Goal: Information Seeking & Learning: Learn about a topic

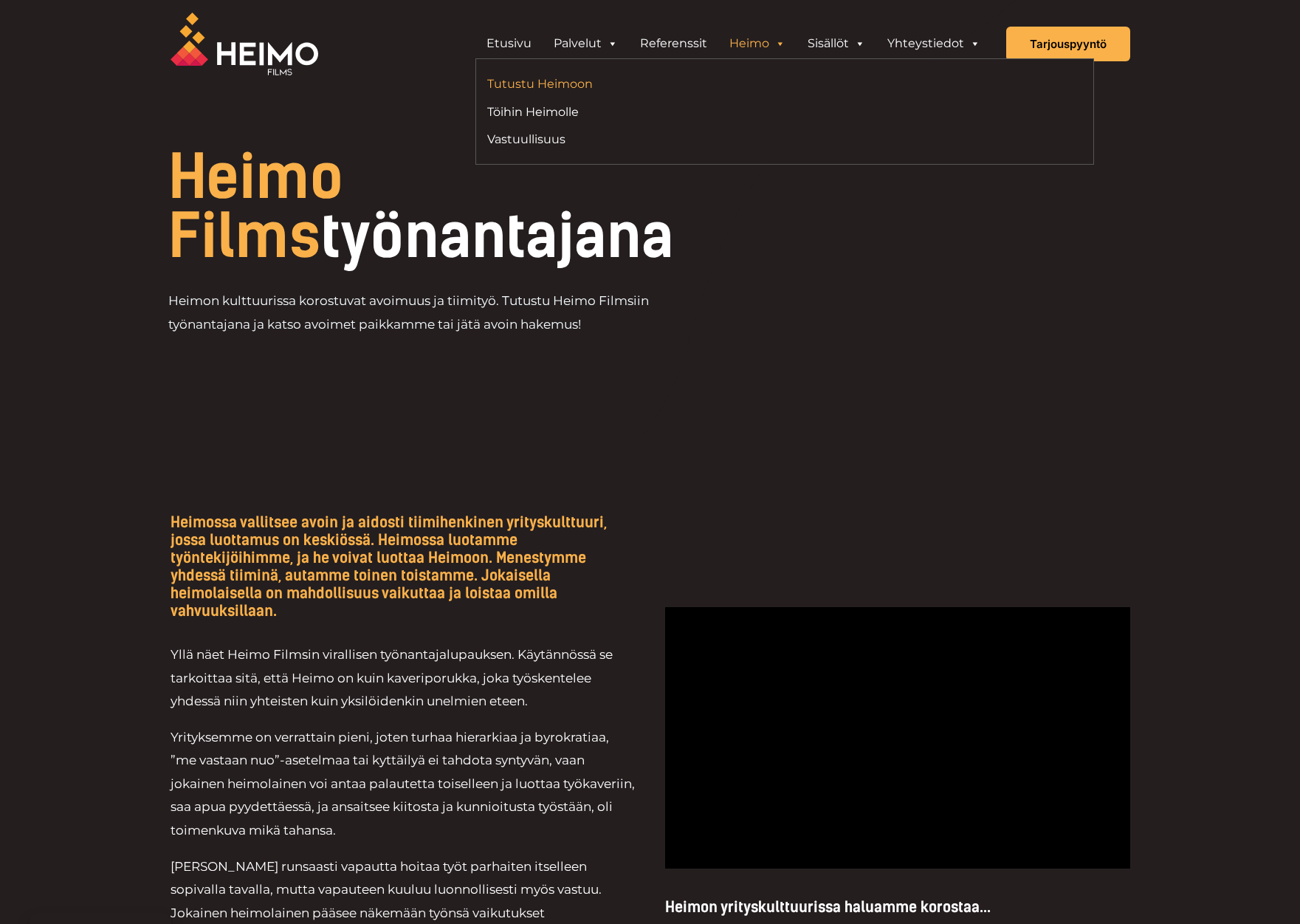
click at [579, 86] on link "Tutustu Heimoon" at bounding box center [630, 84] width 287 height 20
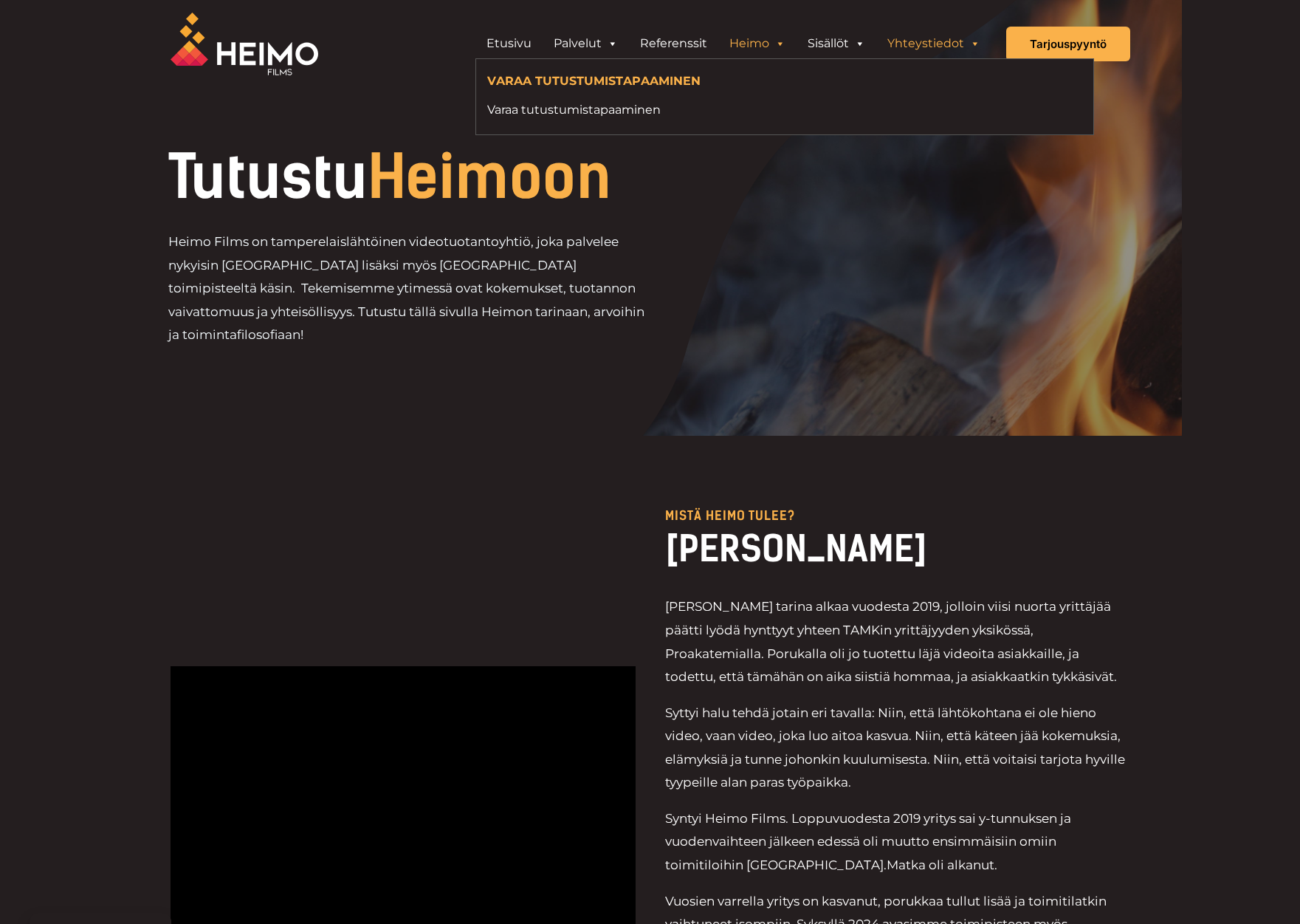
click at [925, 44] on link "Yhteystiedot" at bounding box center [933, 44] width 115 height 30
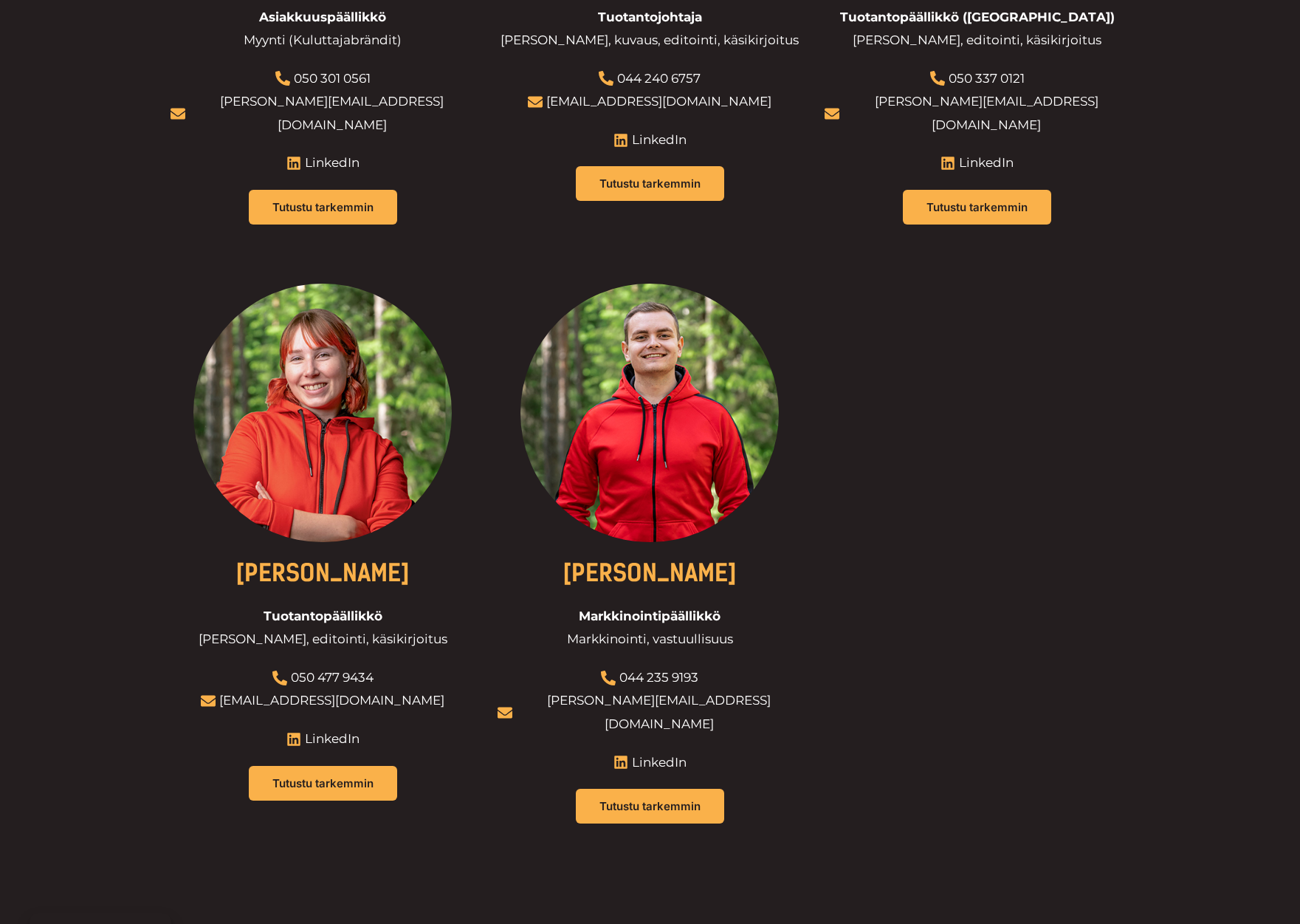
scroll to position [1357, 0]
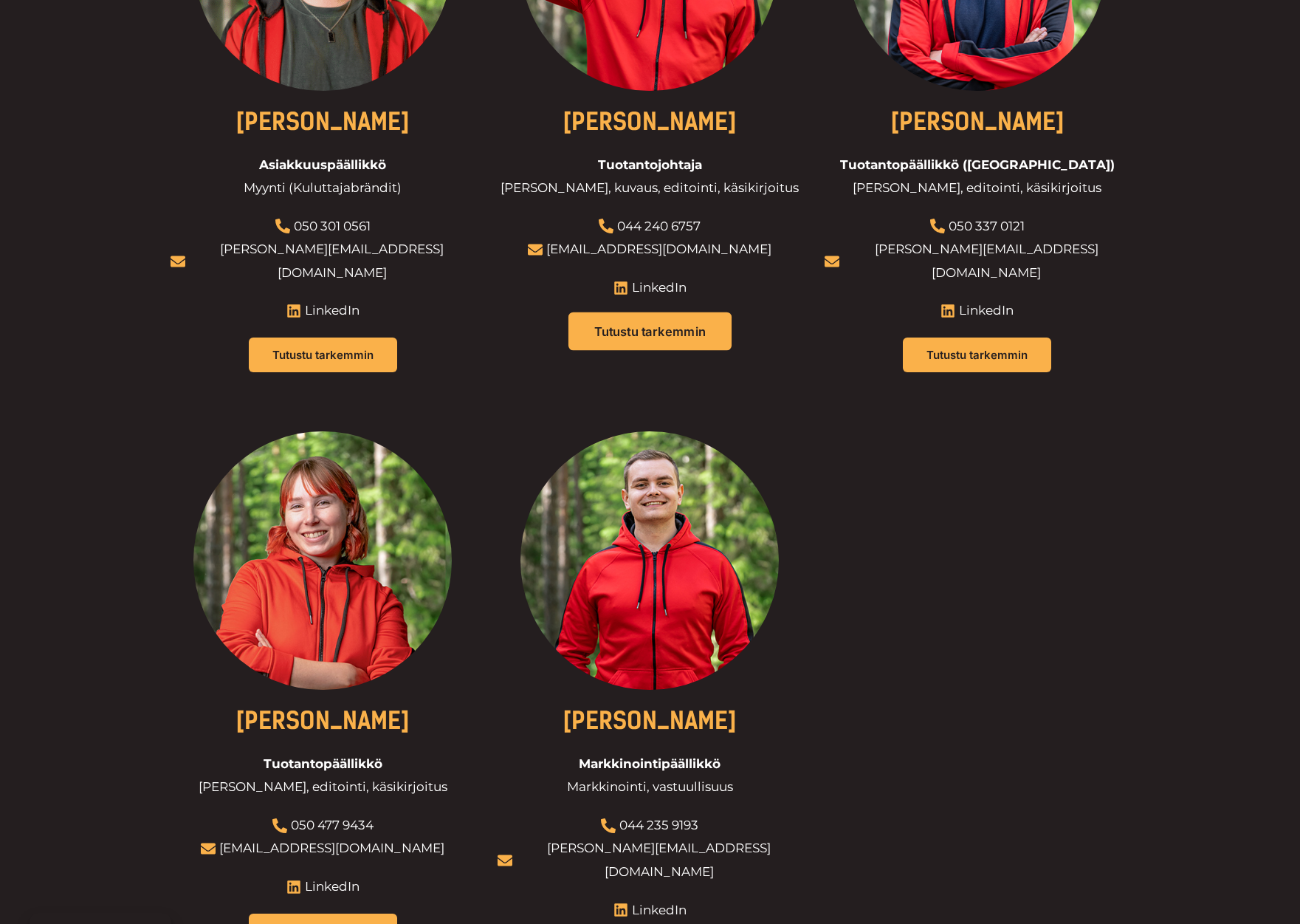
click at [639, 326] on span "Tutustu tarkemmin" at bounding box center [650, 332] width 112 height 13
click at [353, 923] on span "Tutustu tarkemmin" at bounding box center [322, 931] width 112 height 13
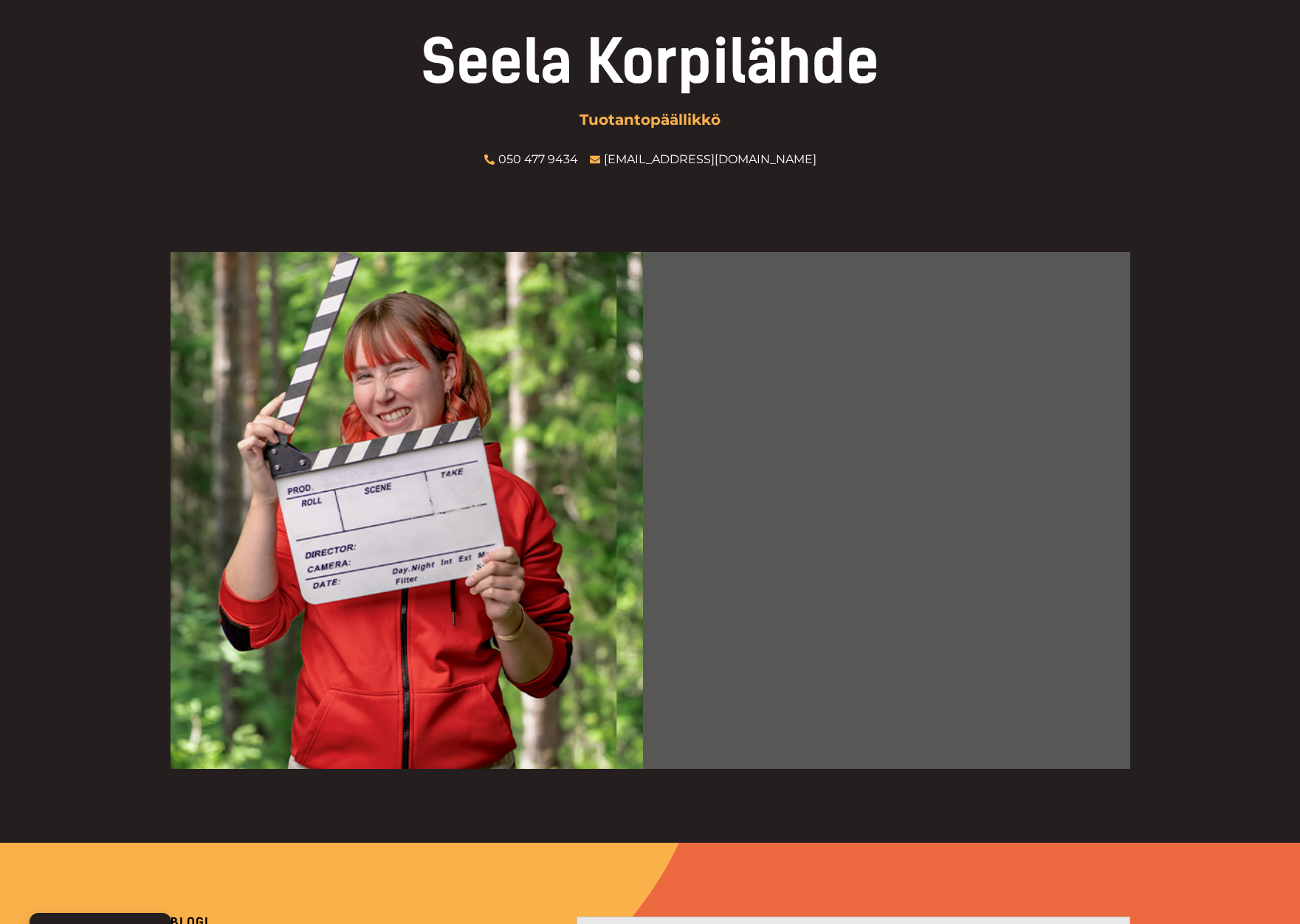
scroll to position [108, 0]
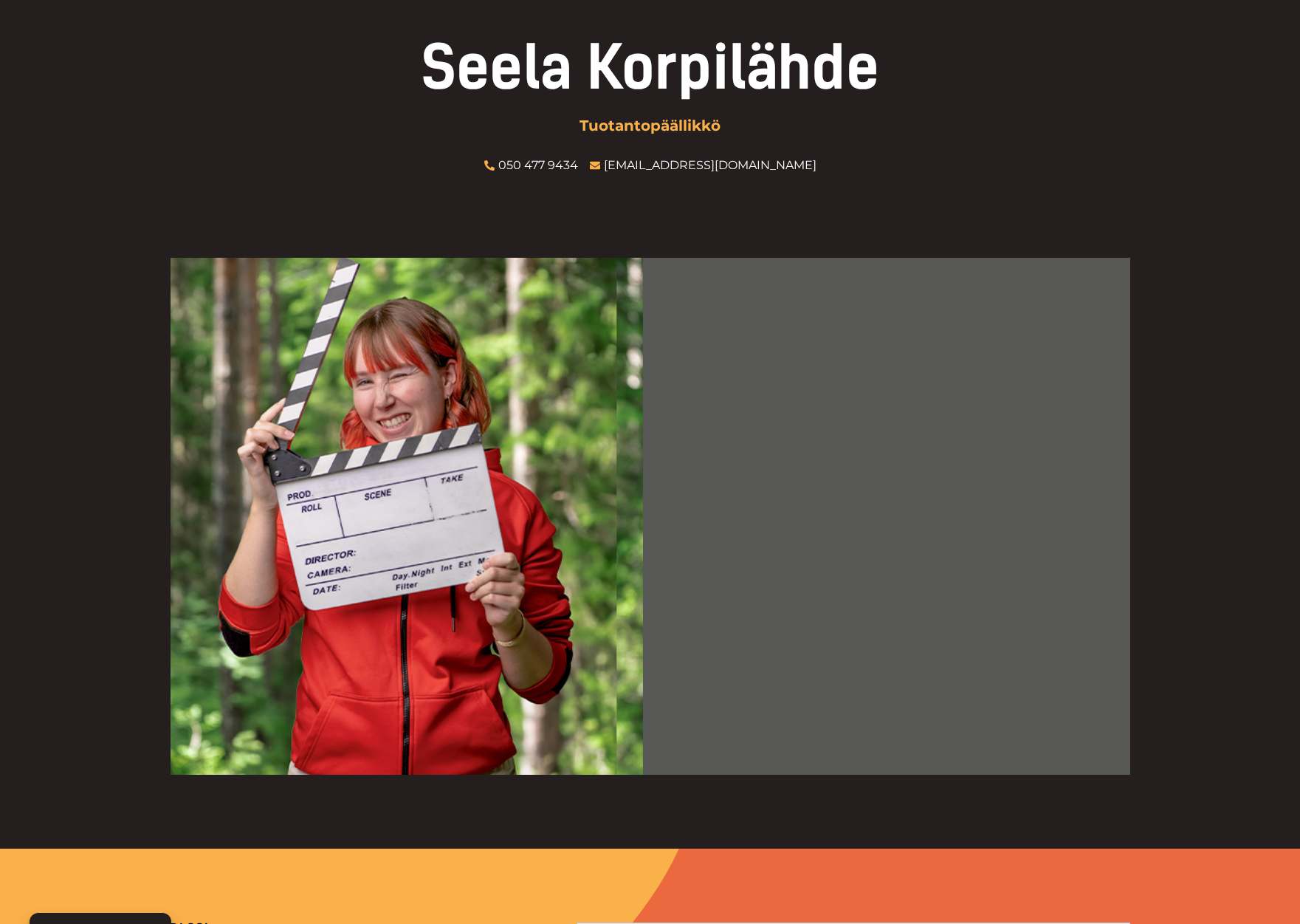
click at [305, 155] on div "[PERSON_NAME] Tuotantopäällikkö 050 477 9434 [EMAIL_ADDRESS][DOMAIN_NAME]" at bounding box center [650, 108] width 960 height 138
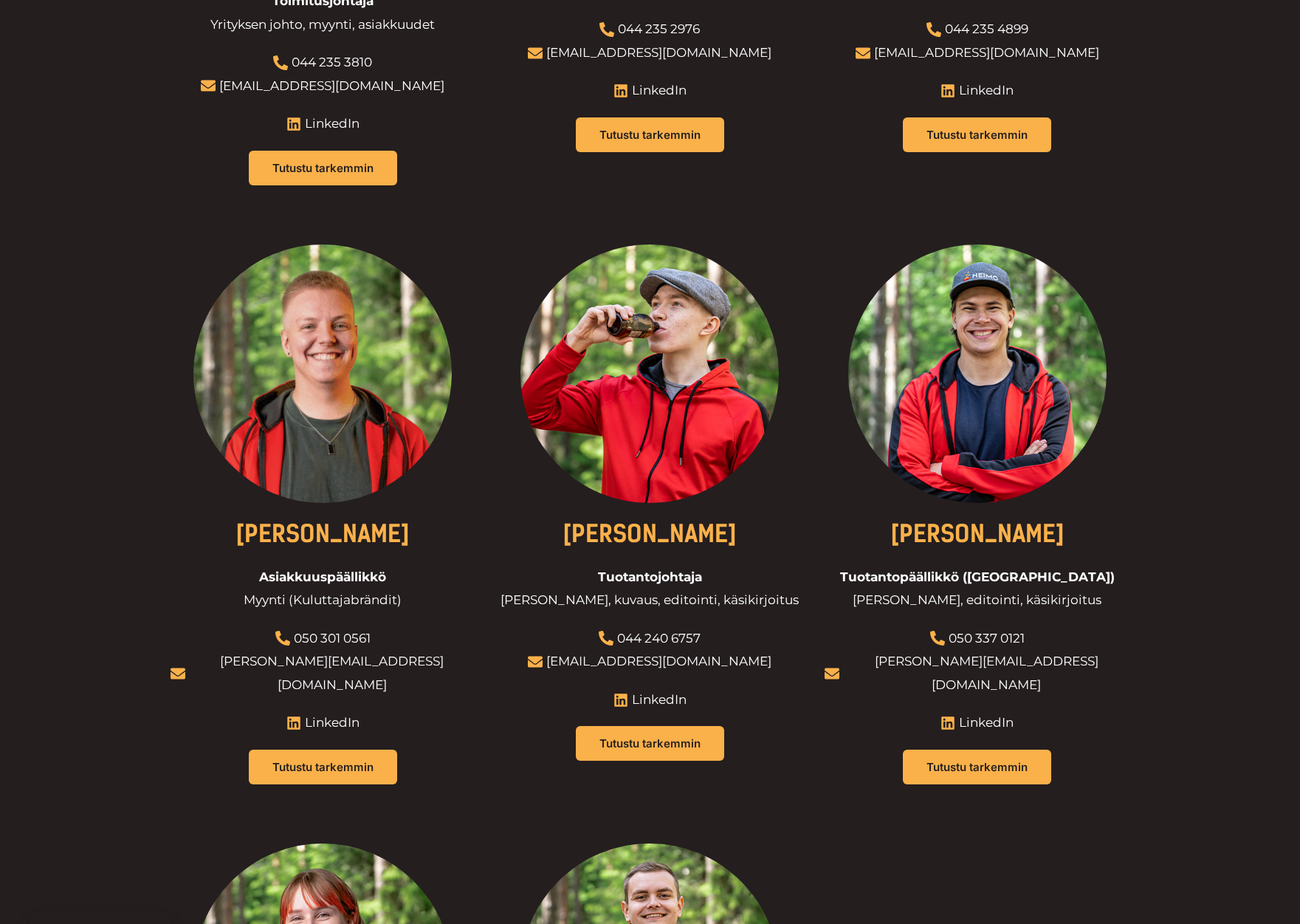
scroll to position [856, 0]
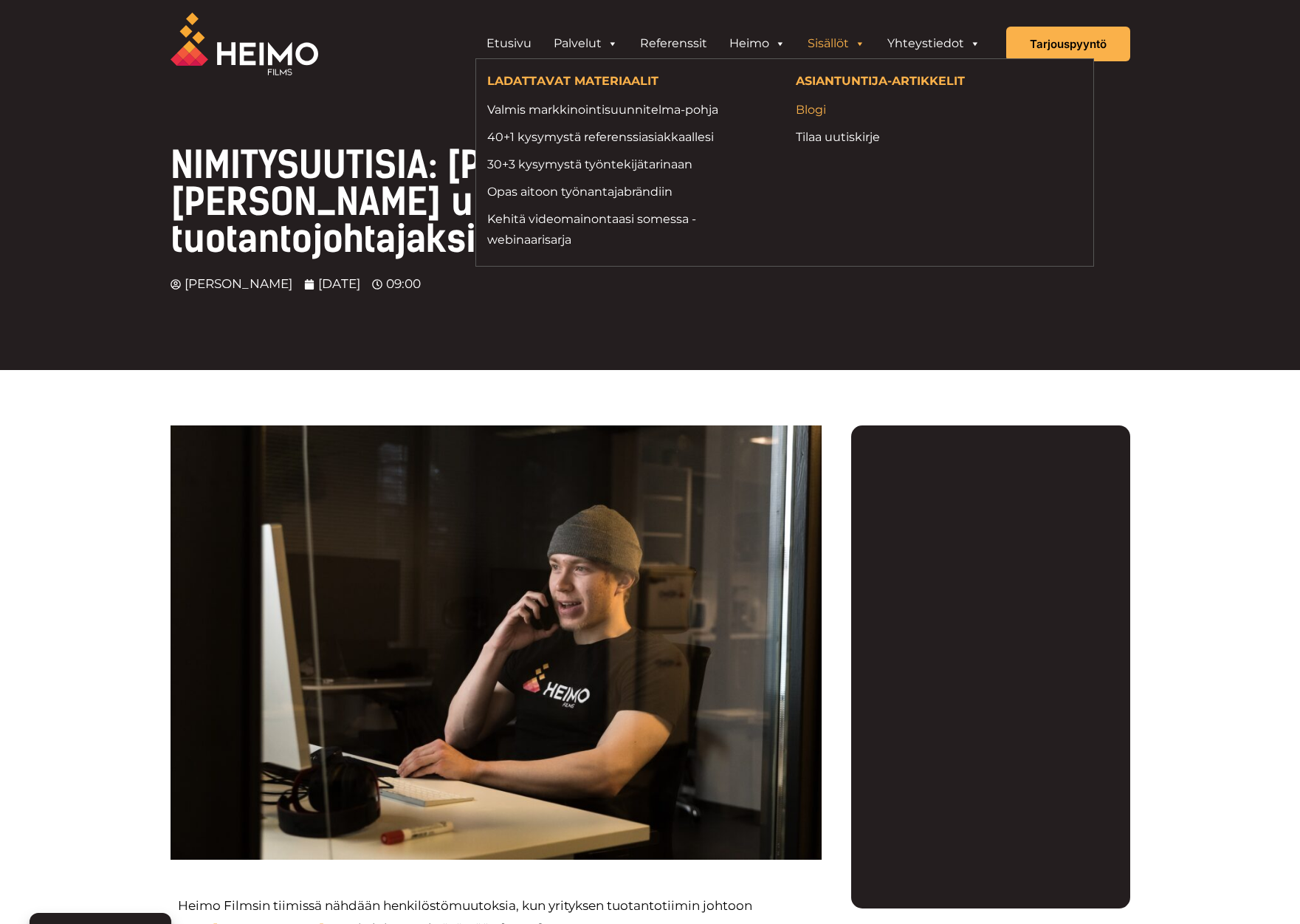
click at [810, 115] on link "Blogi" at bounding box center [939, 109] width 287 height 20
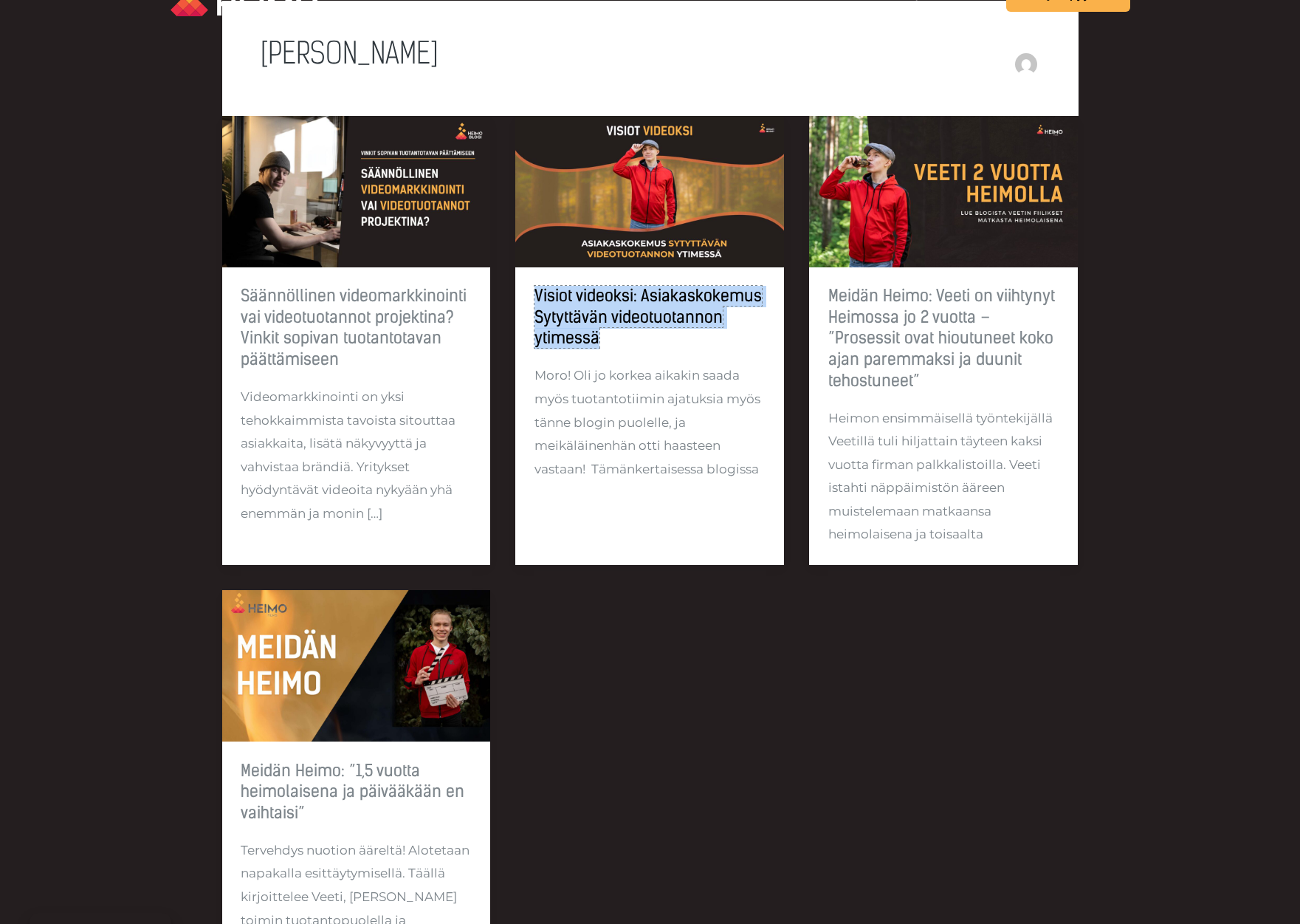
scroll to position [44, 0]
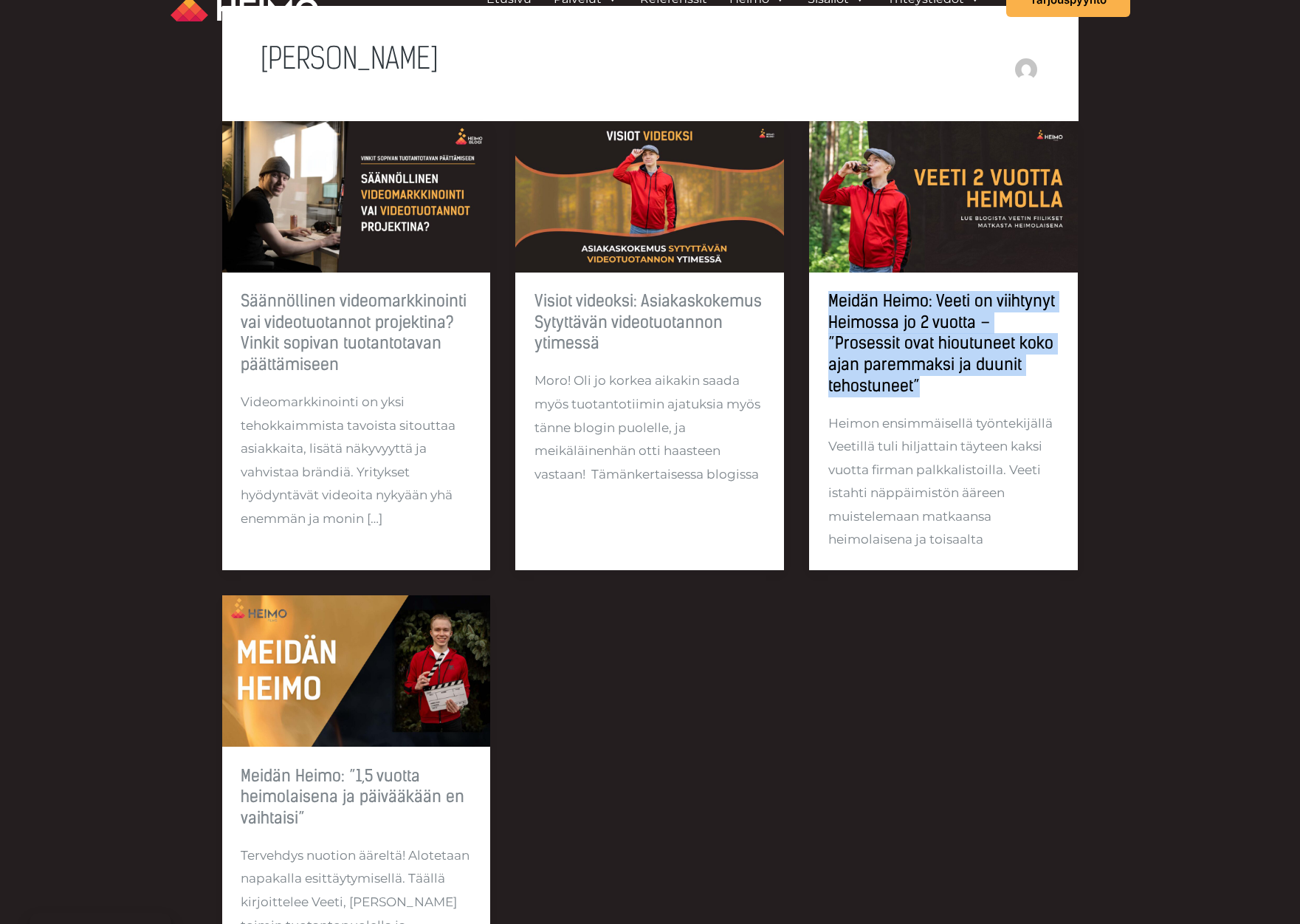
click at [313, 321] on link "Säännöllinen videomarkkinointi vai videotuotannot projektina? Vinkit sopivan tu…" at bounding box center [353, 333] width 226 height 84
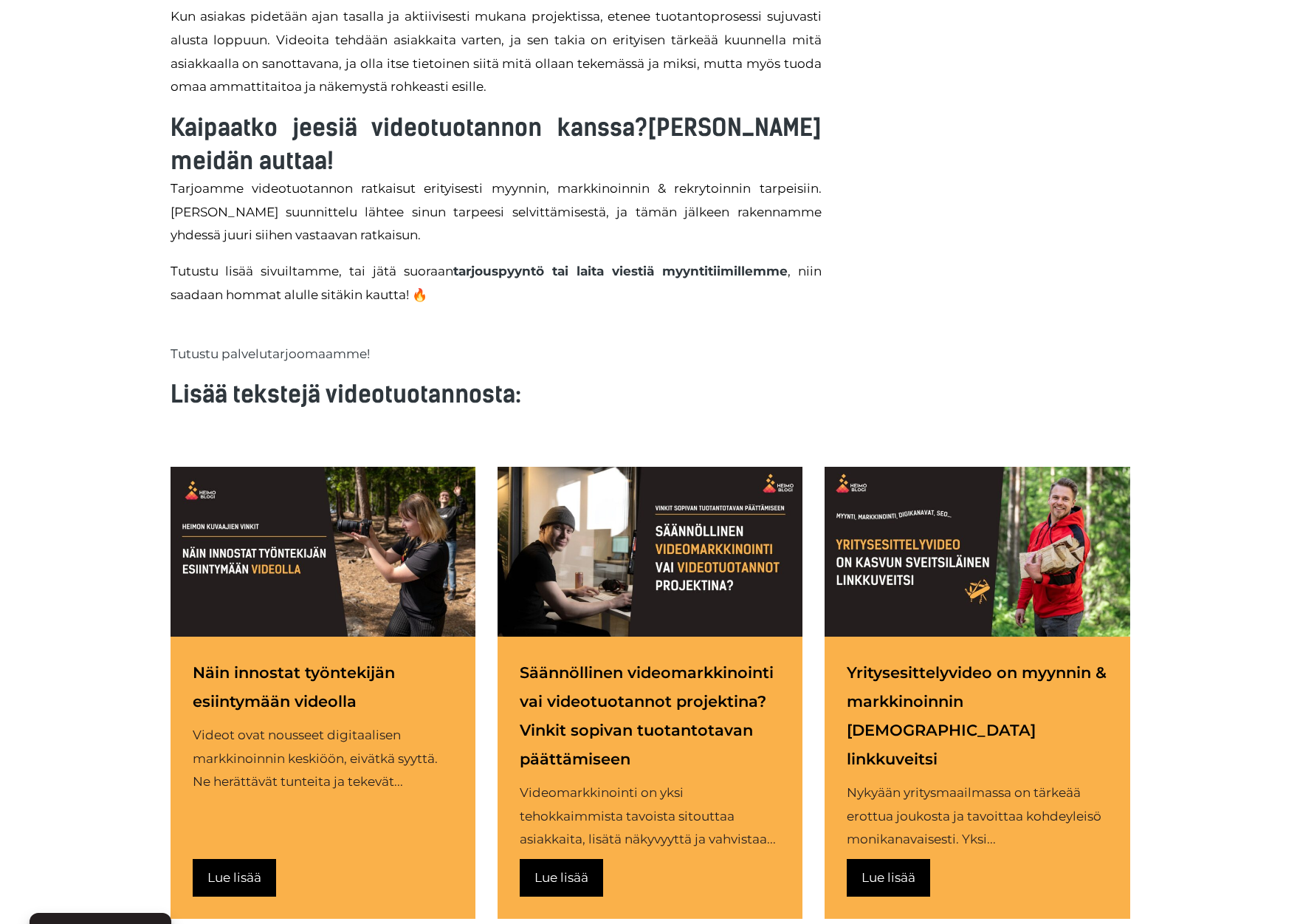
scroll to position [2410, 0]
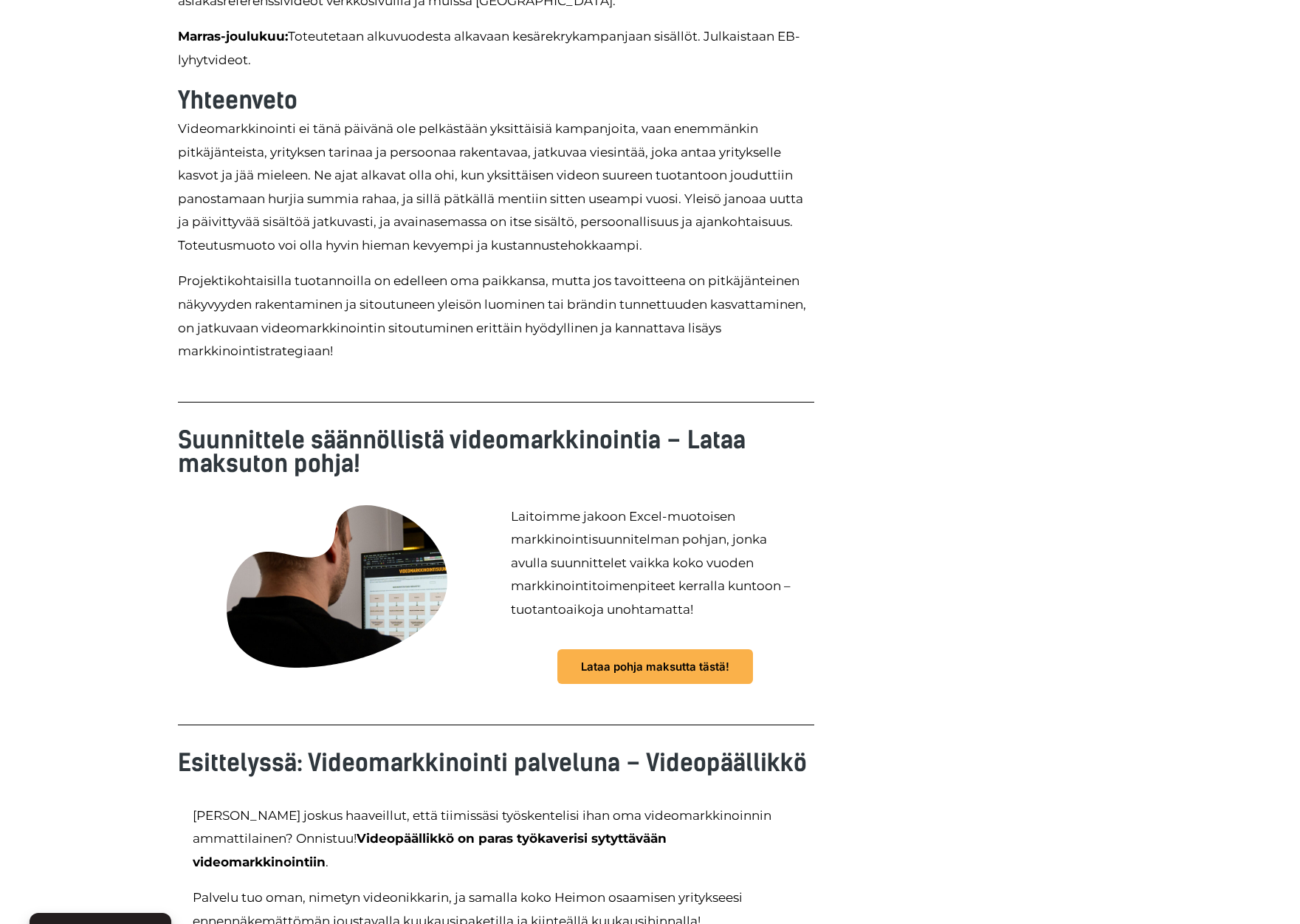
scroll to position [2615, 0]
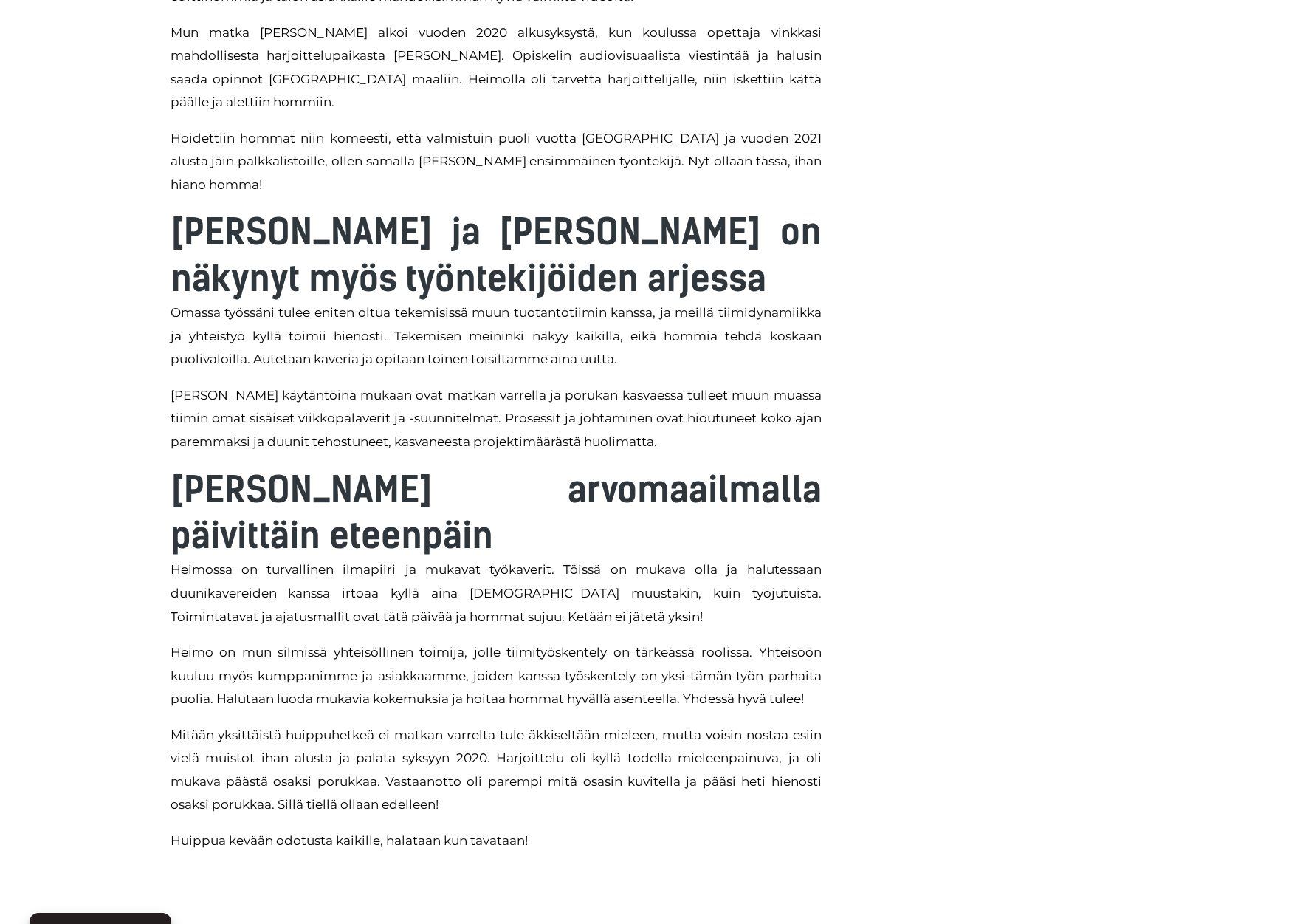
scroll to position [999, 0]
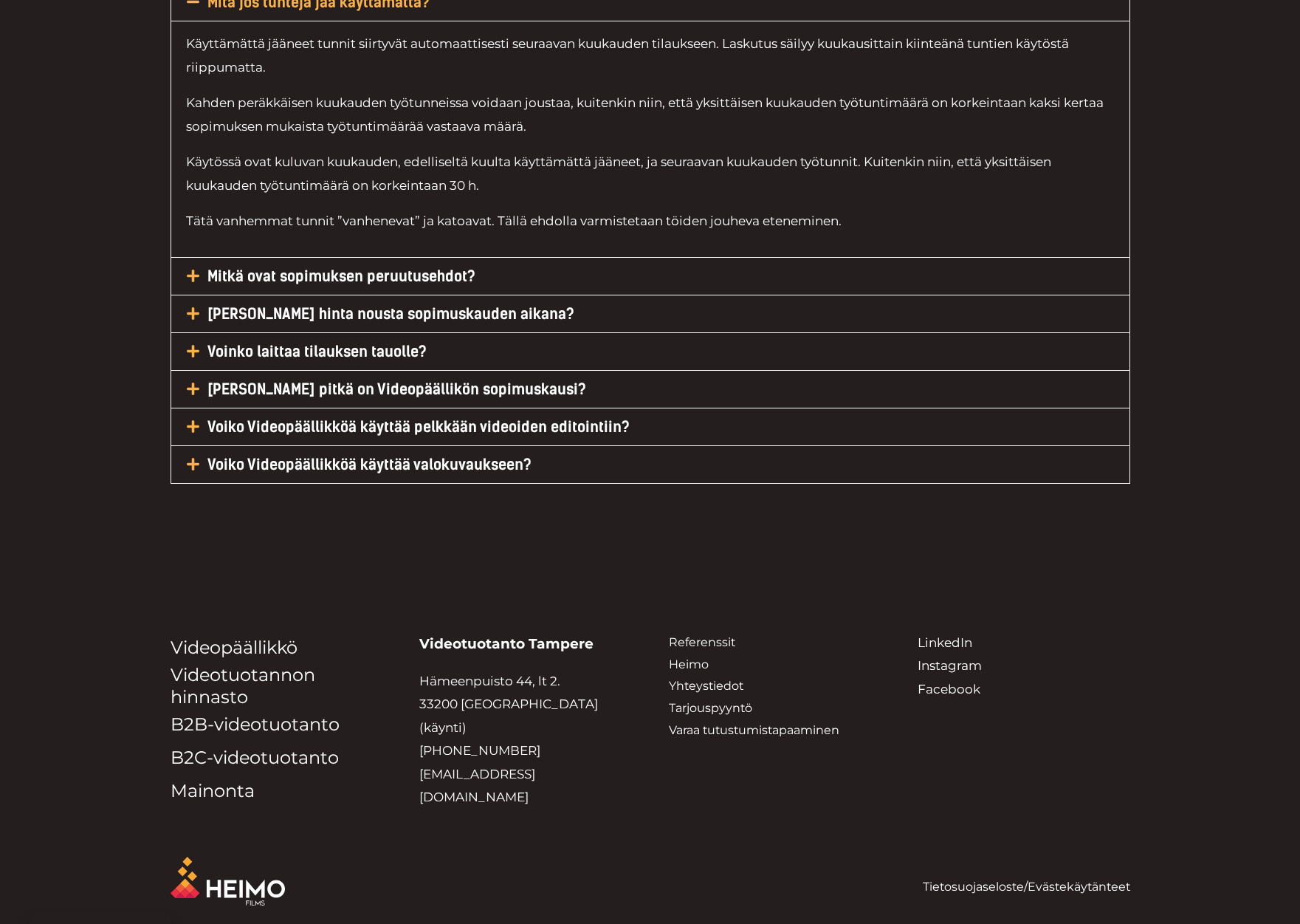
scroll to position [6629, 0]
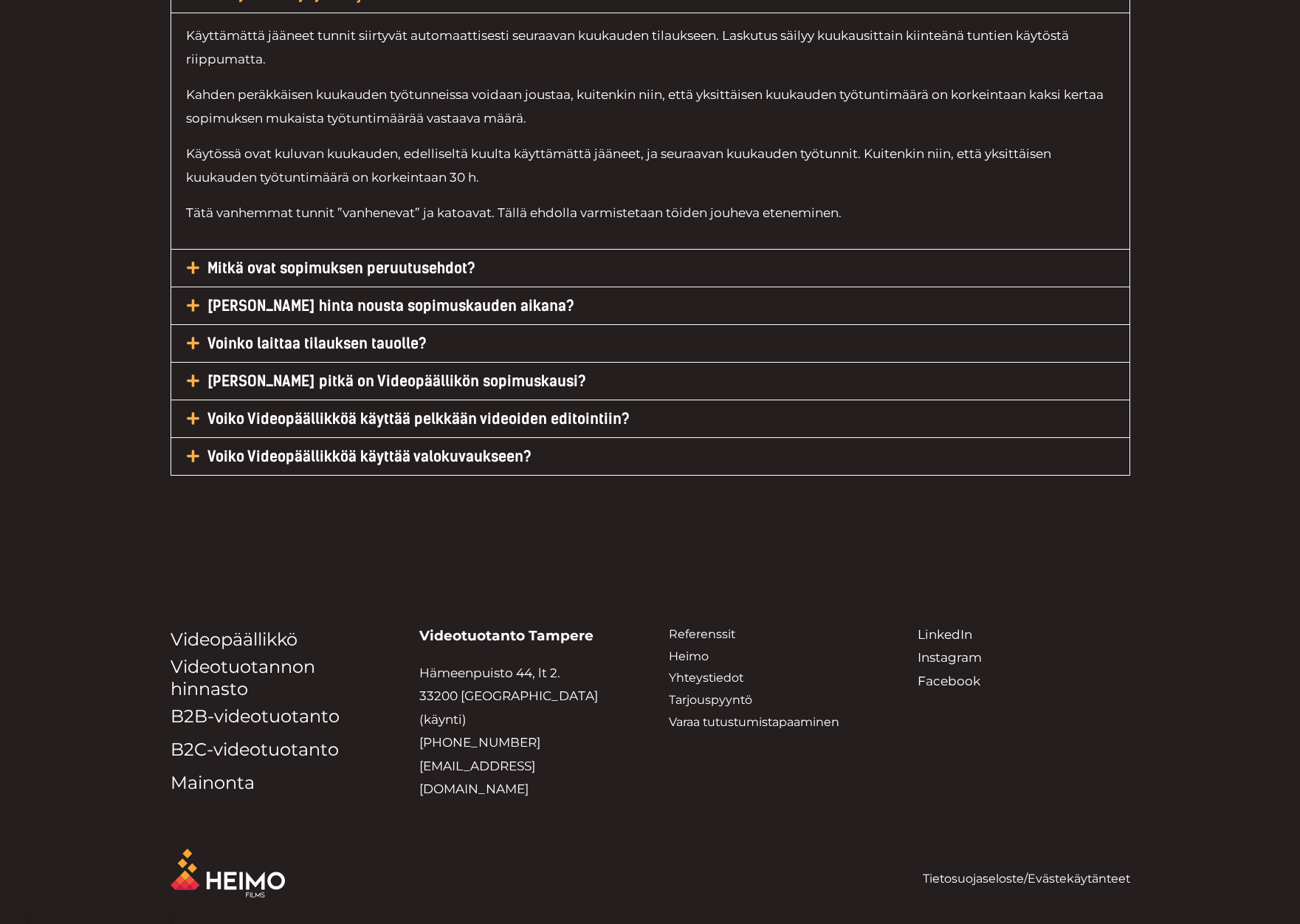
click at [567, 415] on link "Voiko Videopäällikköä käyttää pelkkään videoiden editointiin?" at bounding box center [418, 418] width 422 height 18
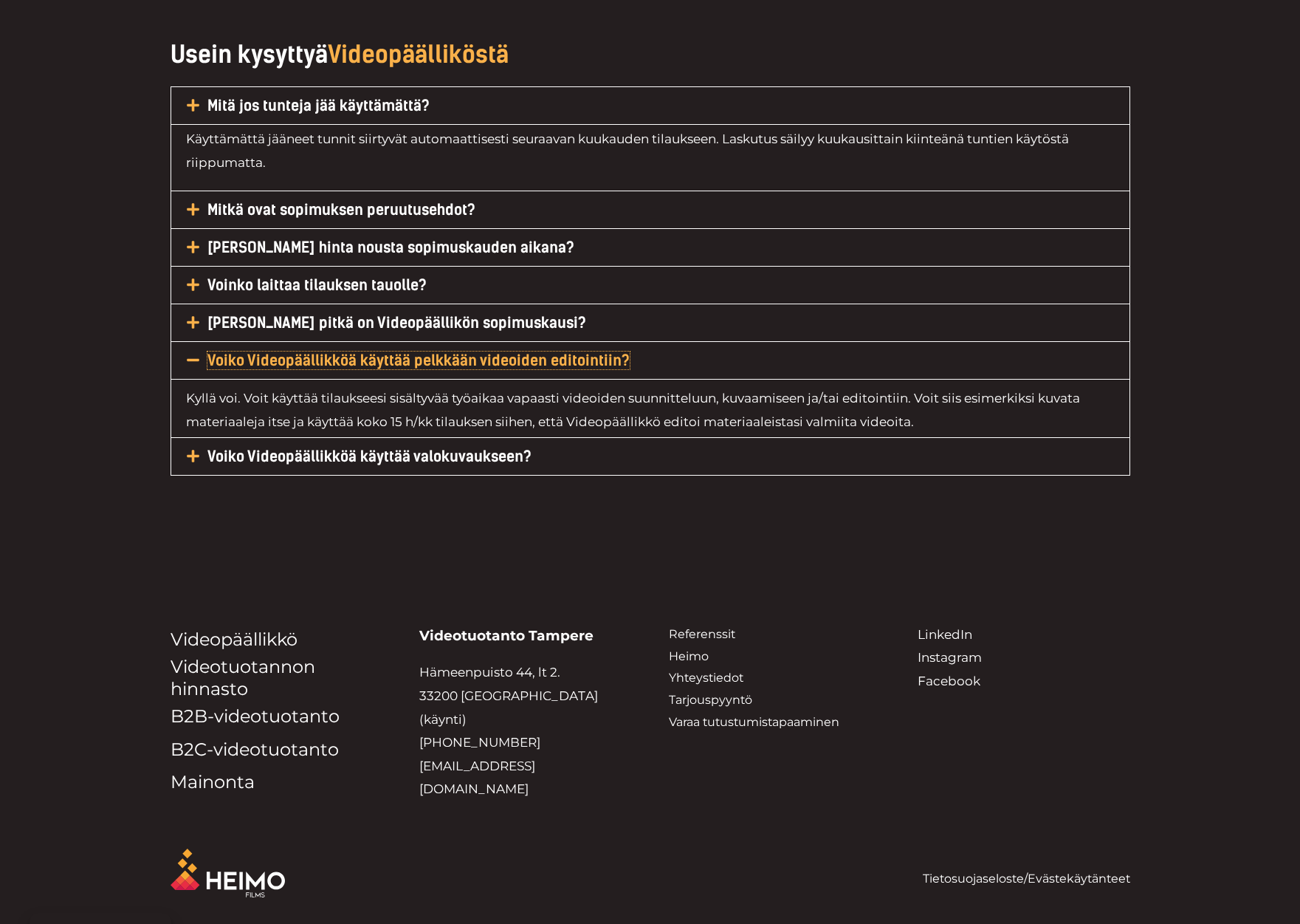
scroll to position [6475, 0]
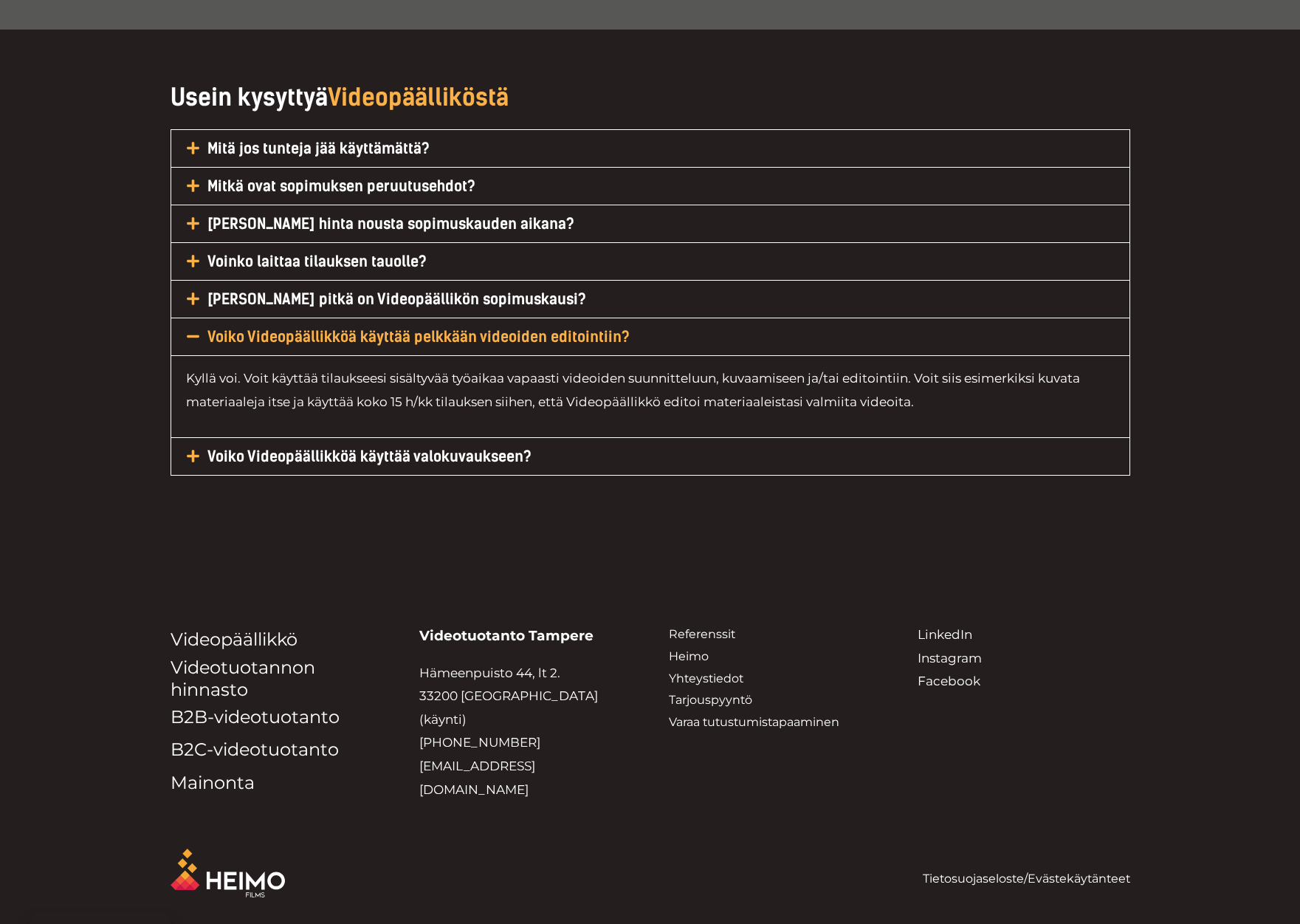
click at [612, 455] on h5 "Voiko Videopäällikköä käyttää valokuvaukseen?" at bounding box center [650, 456] width 958 height 37
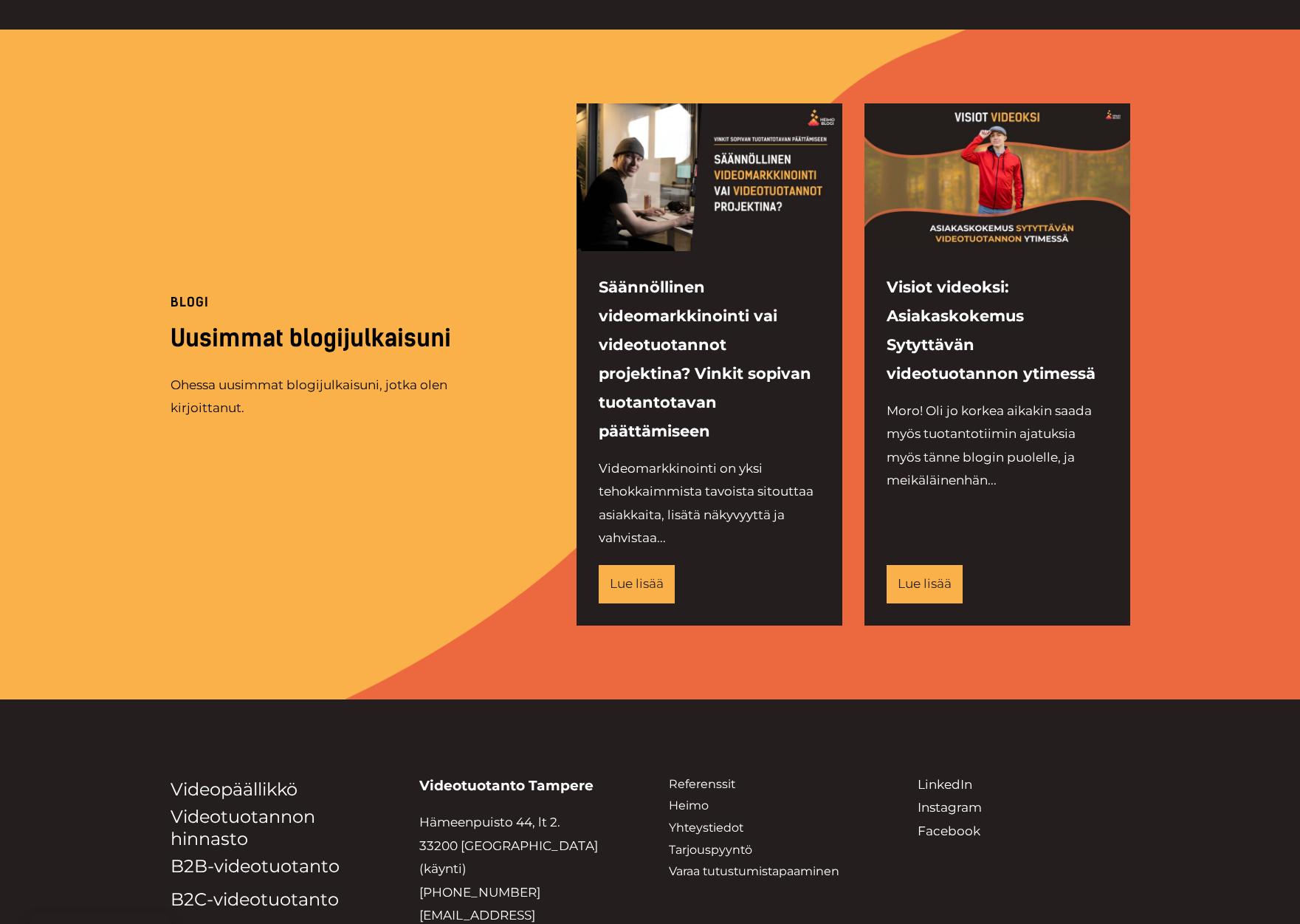
scroll to position [929, 0]
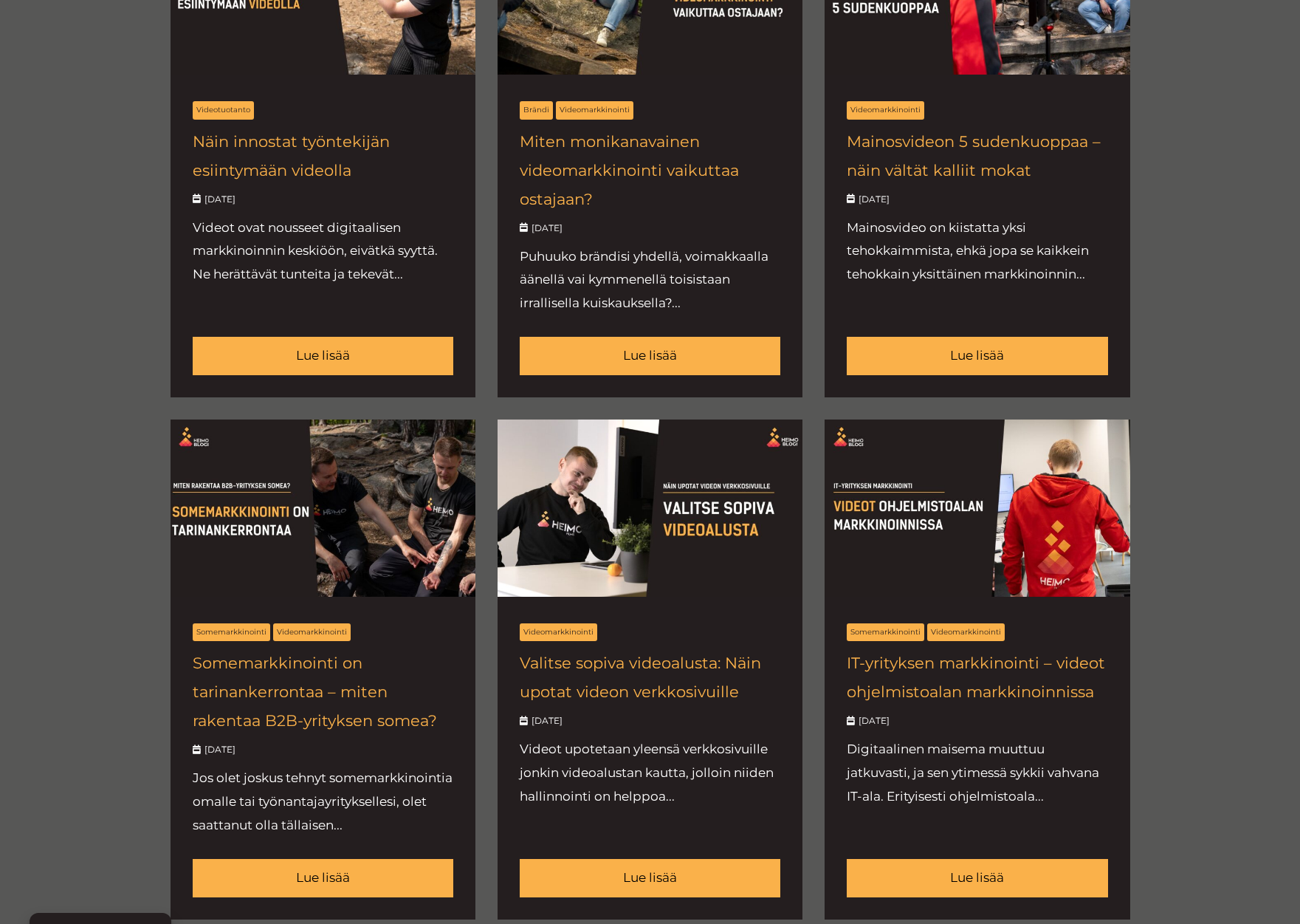
scroll to position [782, 0]
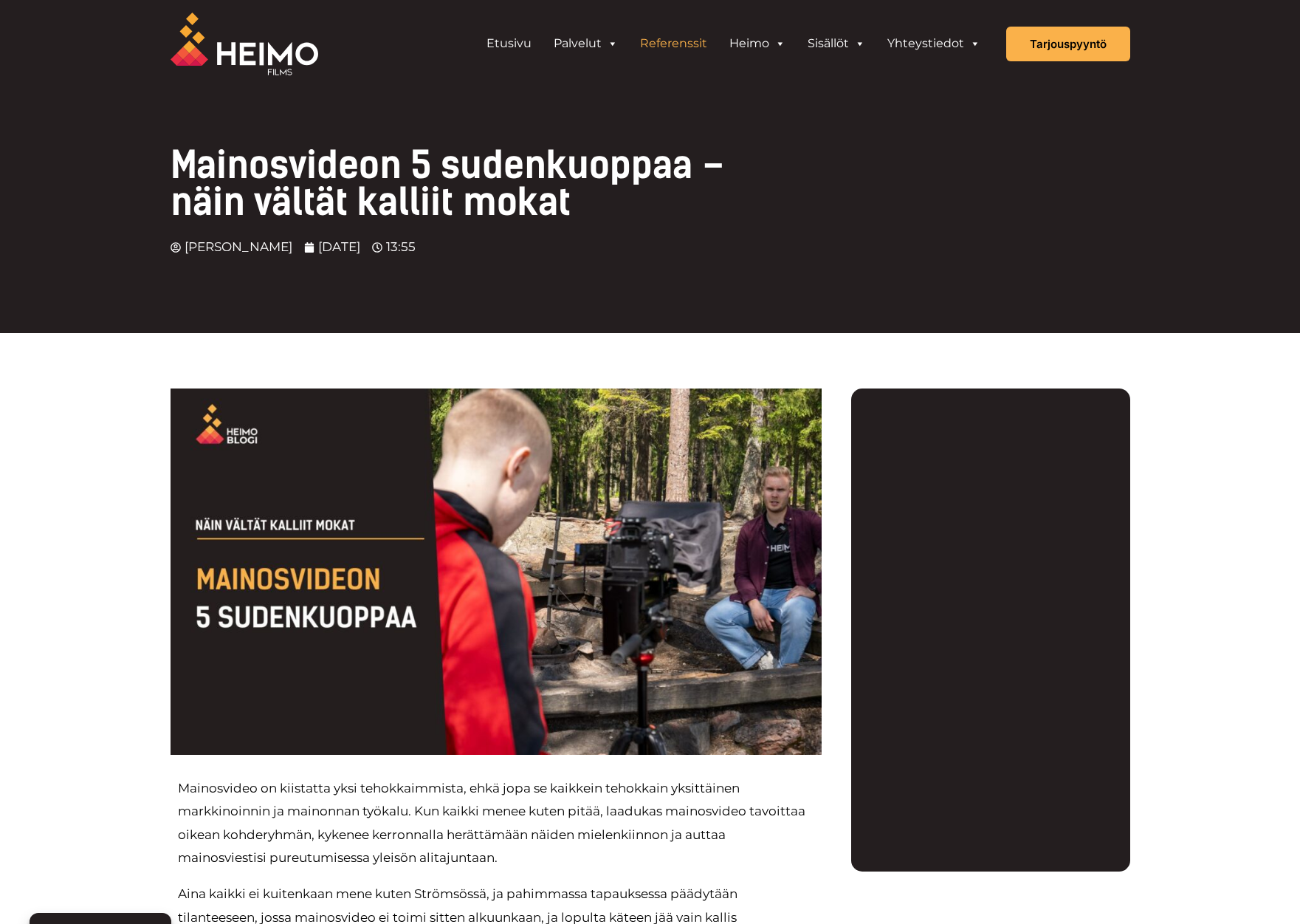
click at [694, 44] on link "Referenssit" at bounding box center [673, 44] width 90 height 30
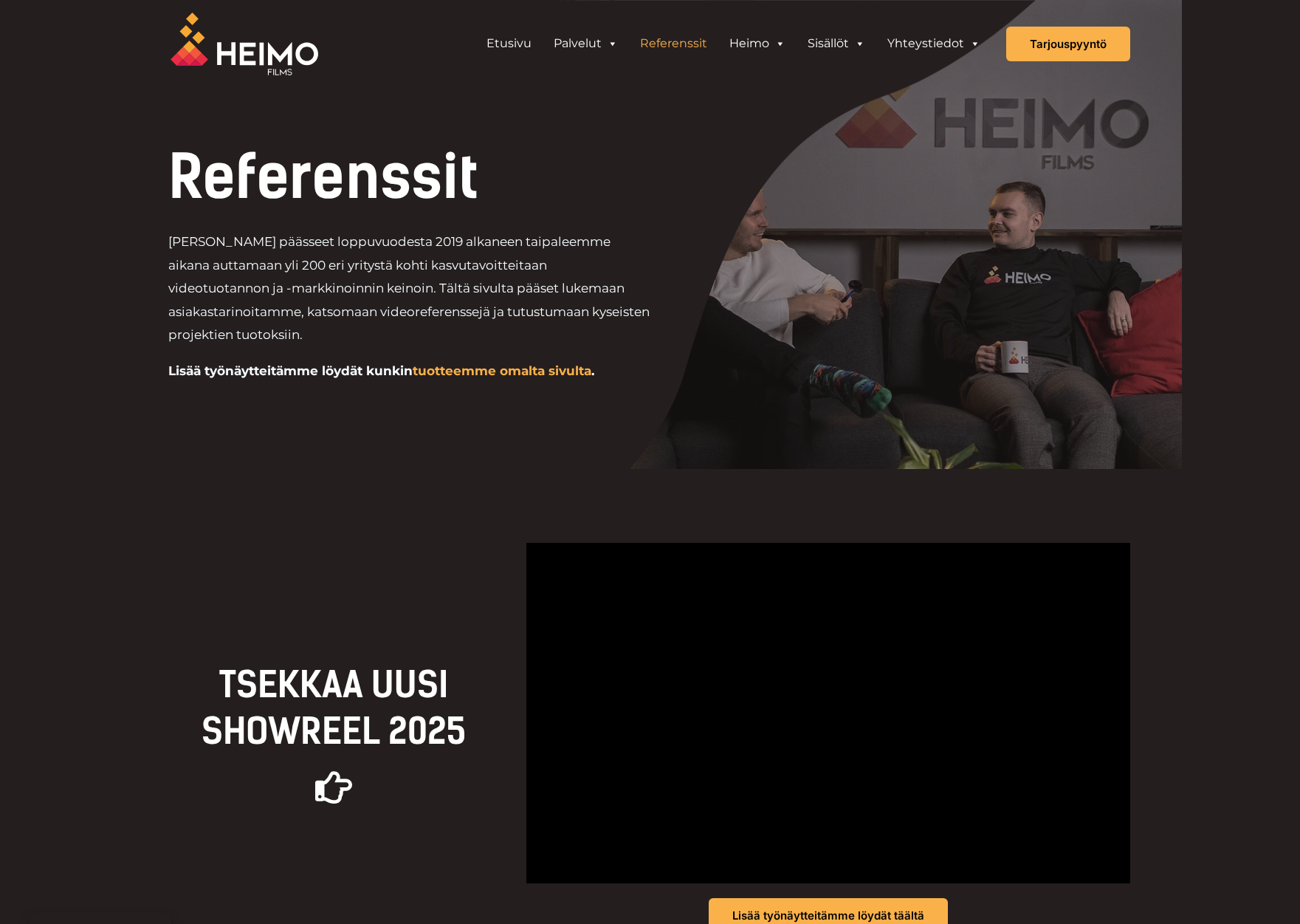
click at [479, 370] on link "tuotteemme omalta sivulta" at bounding box center [502, 370] width 178 height 15
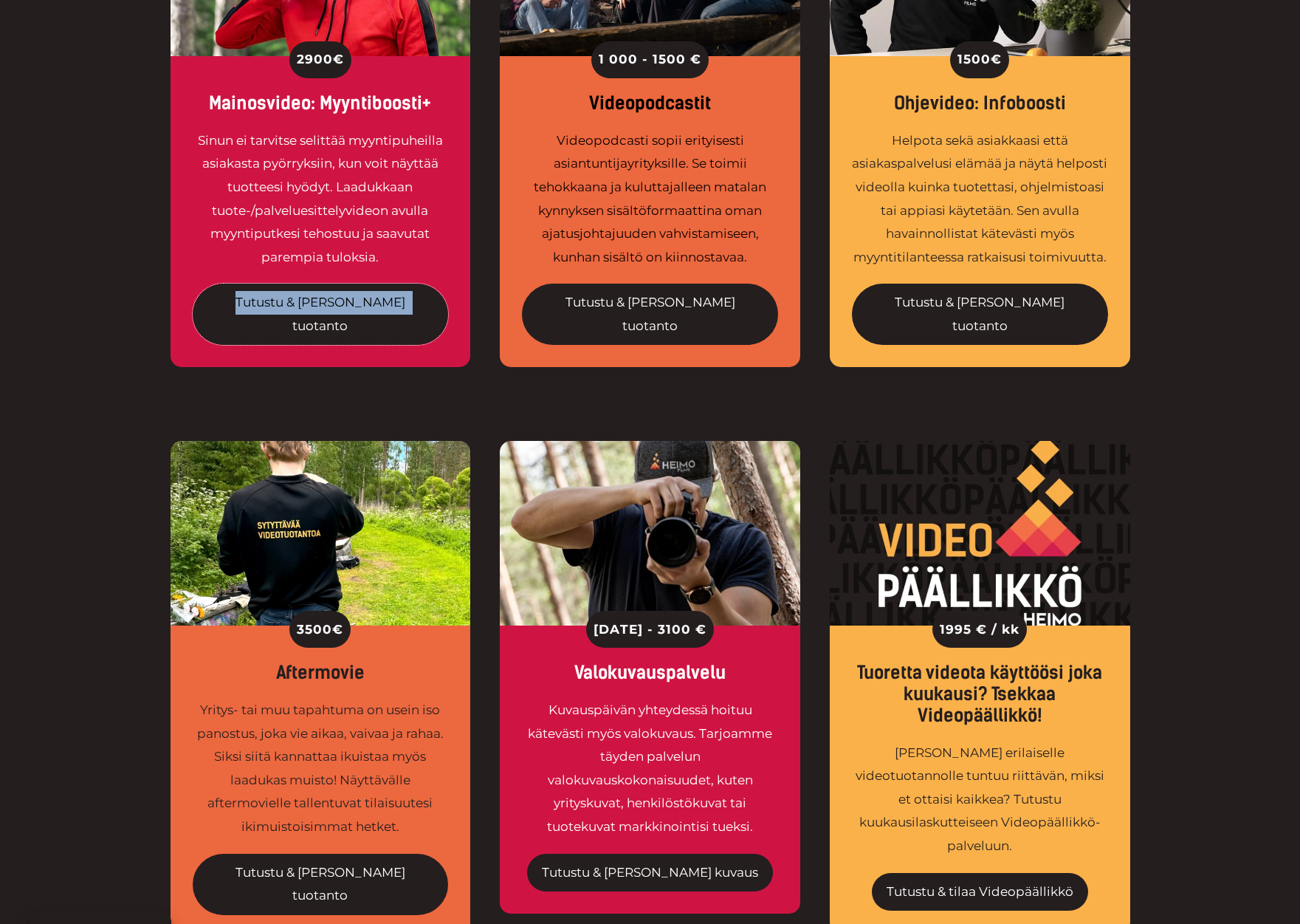
scroll to position [1915, 0]
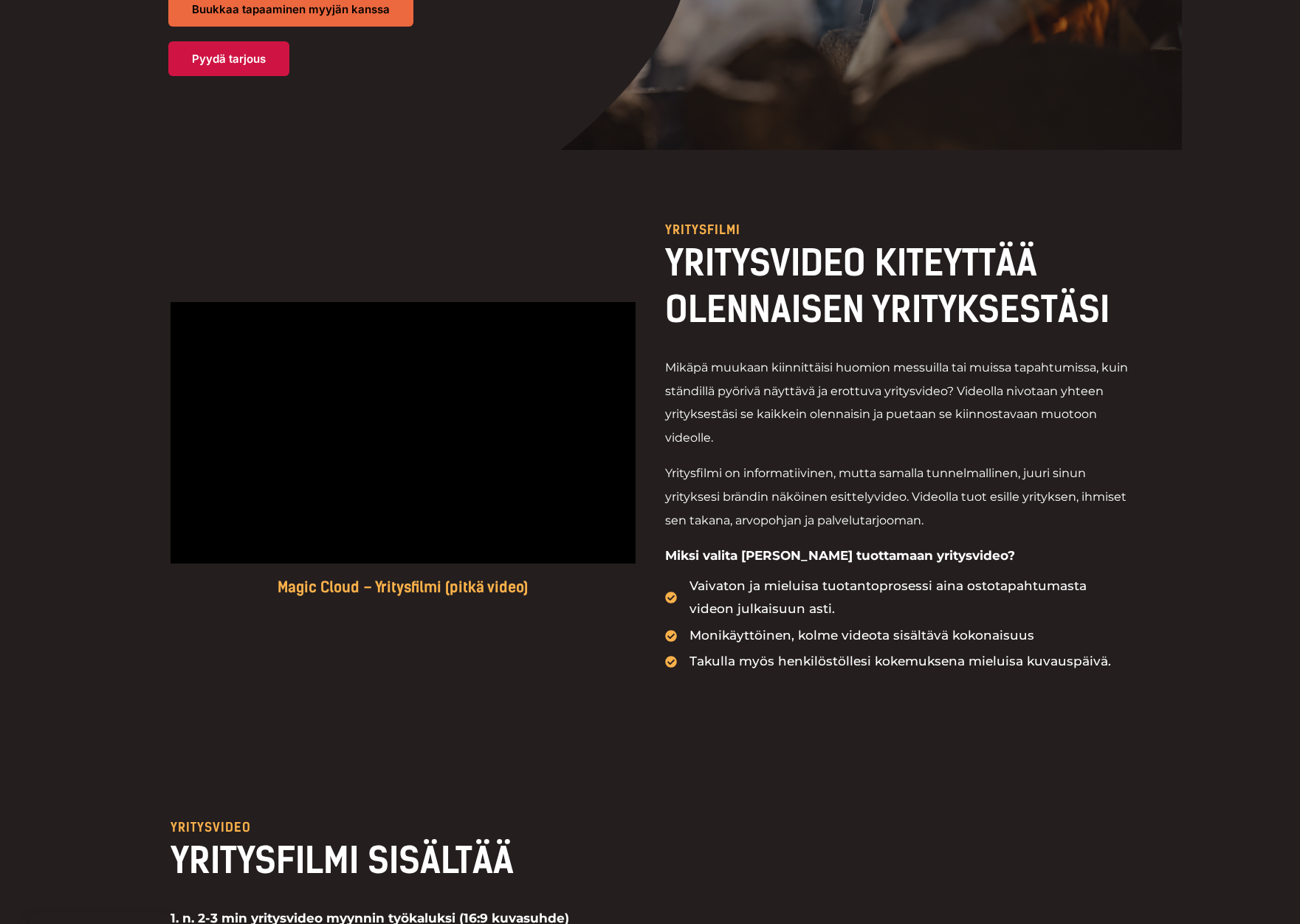
scroll to position [454, 0]
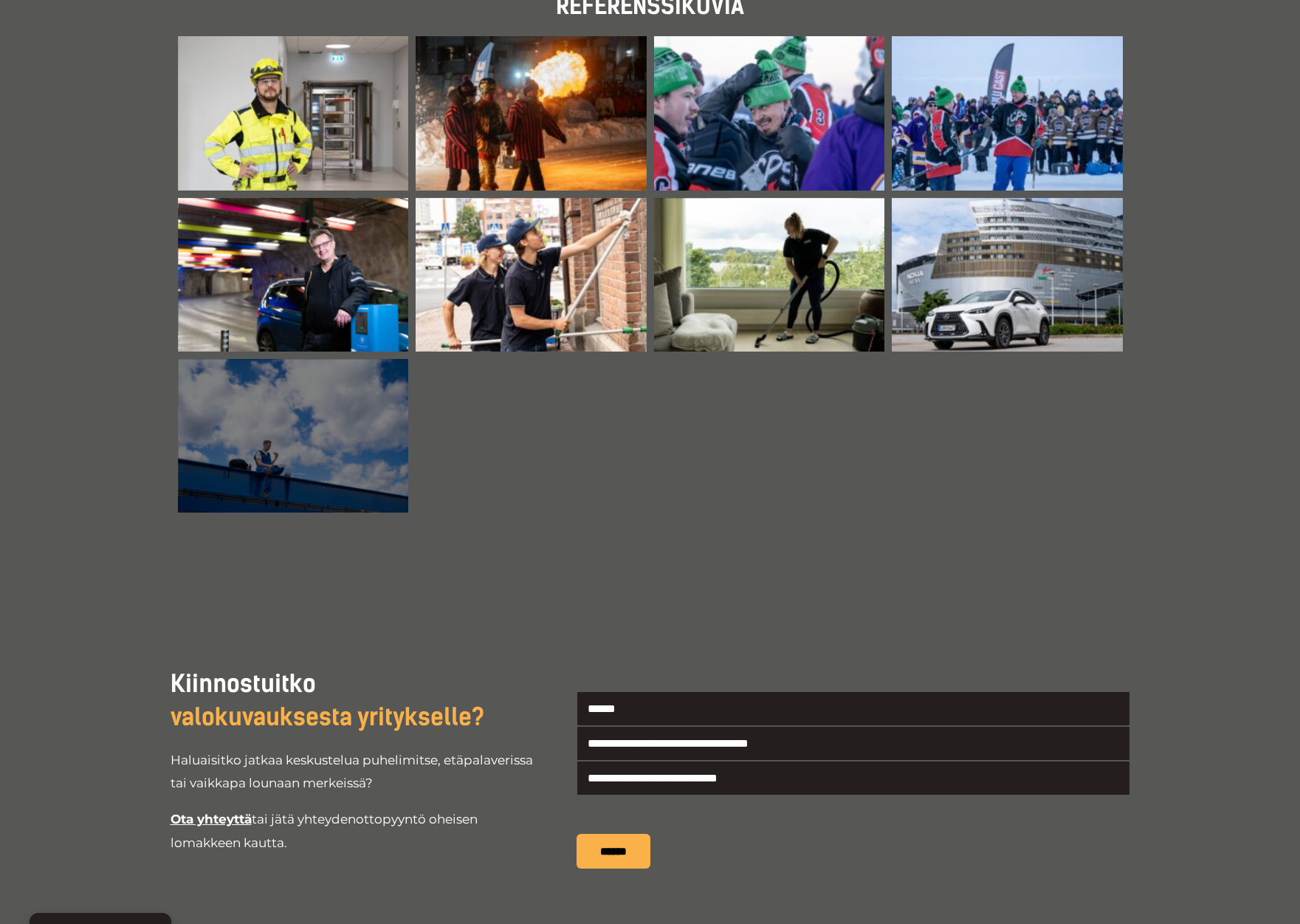
scroll to position [1816, 0]
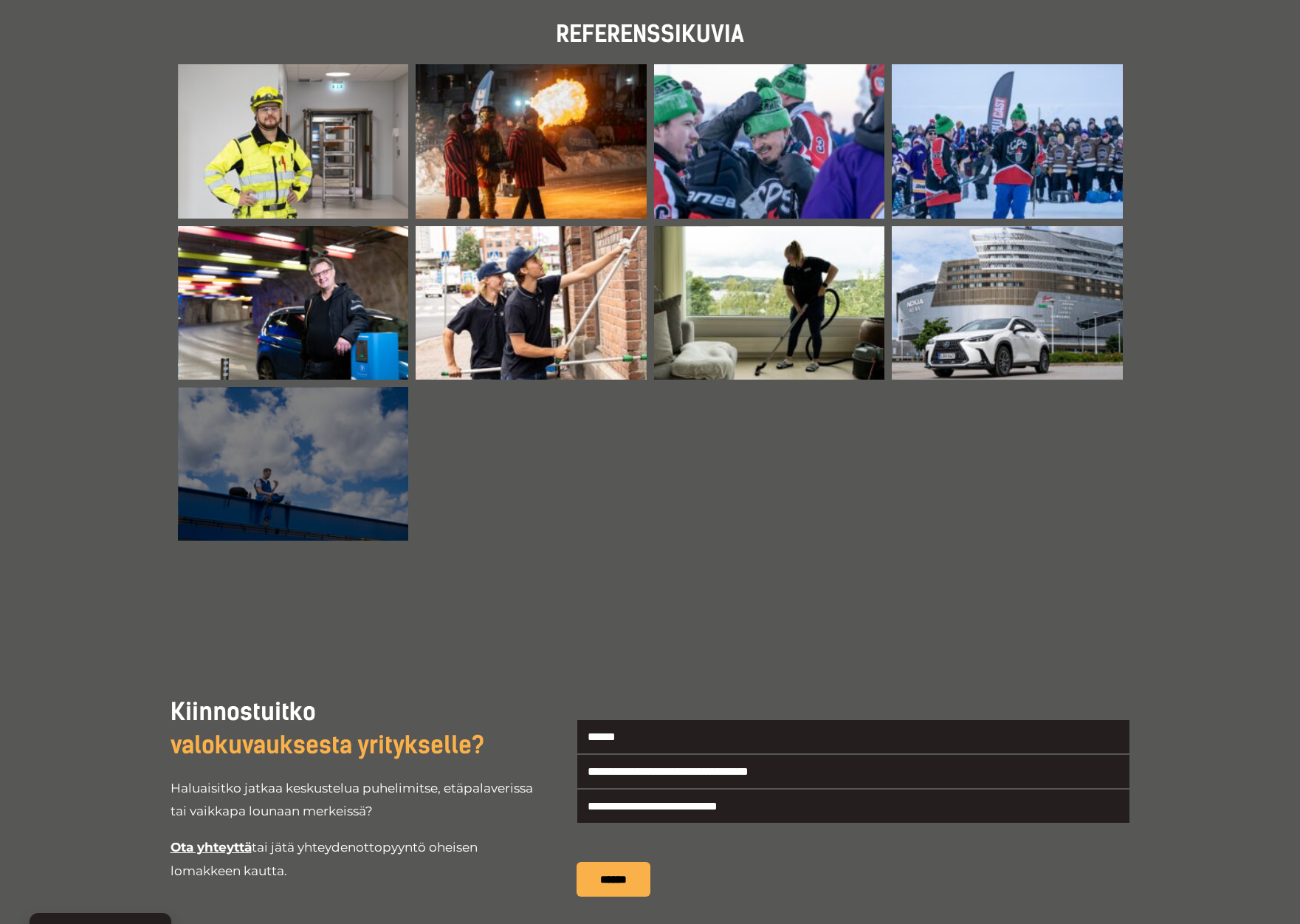
click at [330, 495] on div at bounding box center [293, 464] width 231 height 154
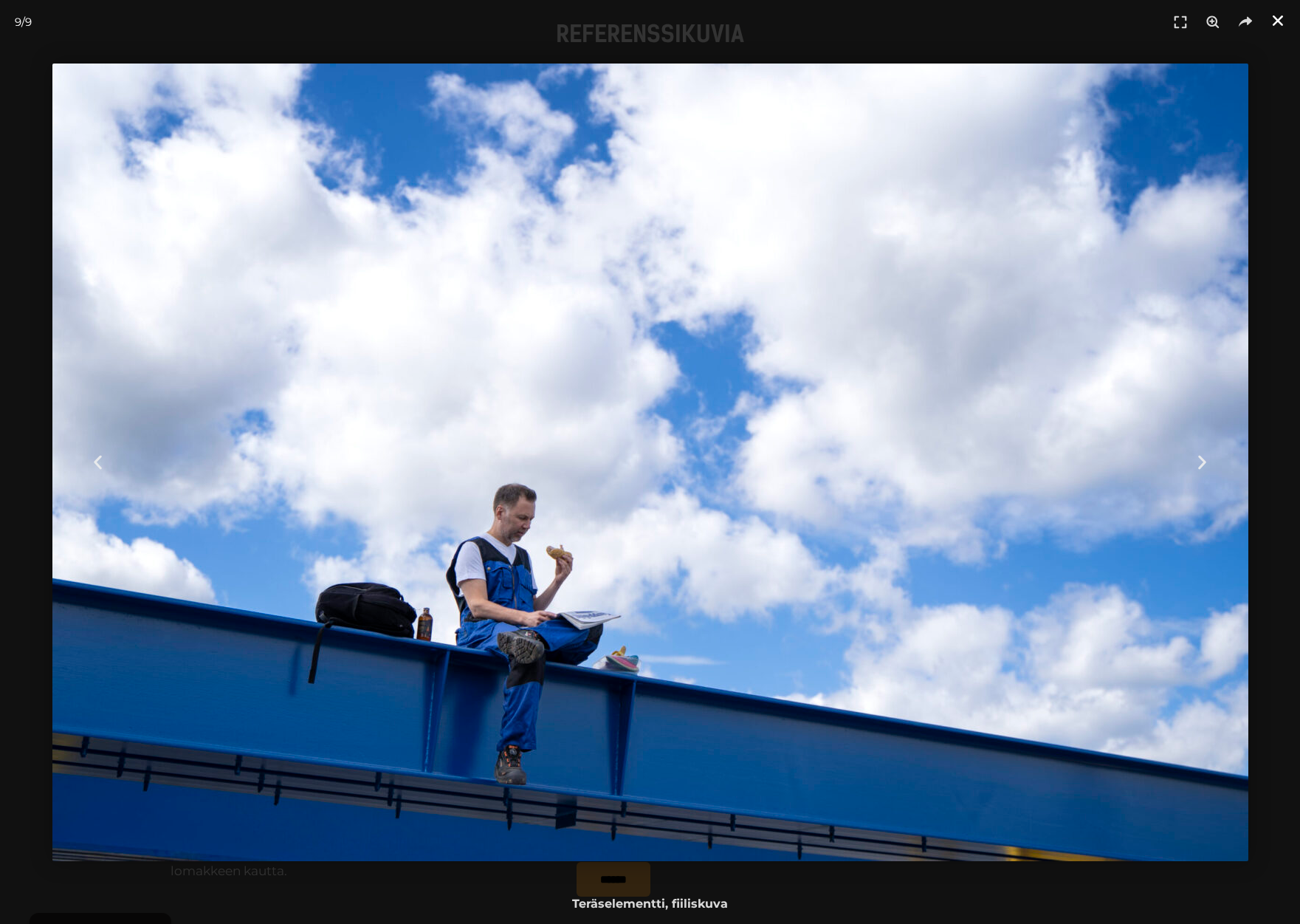
click at [1282, 25] on icon "Sulje (Esc)" at bounding box center [1278, 20] width 15 height 15
